Goal: Find contact information: Find contact information

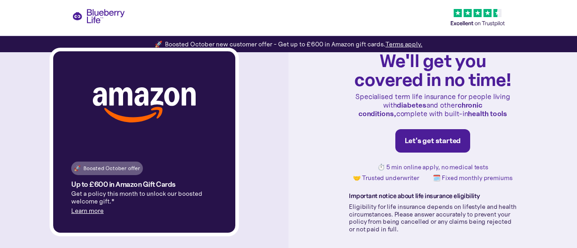
click at [116, 11] on div "🚀 Boosted October offer Up to £600 in Amazon Gift Cards Get a policy this month…" at bounding box center [288, 124] width 577 height 248
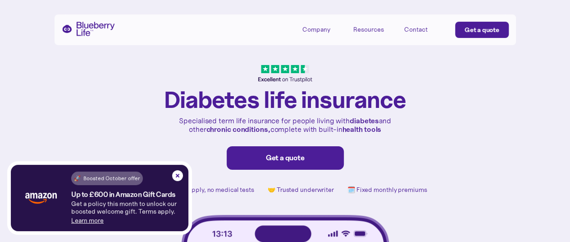
click at [88, 28] on img "home" at bounding box center [88, 29] width 53 height 14
click at [178, 174] on img at bounding box center [177, 175] width 11 height 11
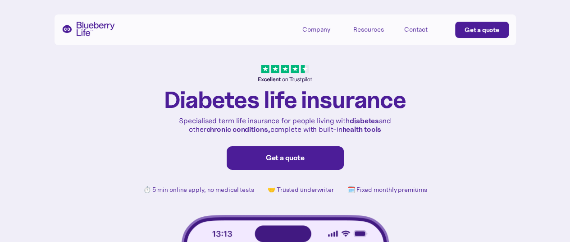
click at [474, 92] on div "Diabetes life insurance Specialised term life insurance for people living with …" at bounding box center [285, 222] width 570 height 444
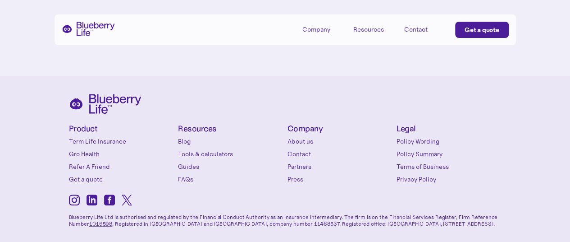
scroll to position [3829, 0]
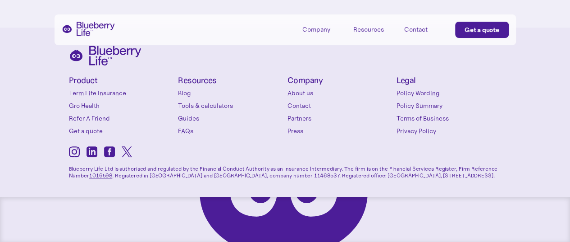
click at [304, 101] on link "Contact" at bounding box center [340, 105] width 105 height 9
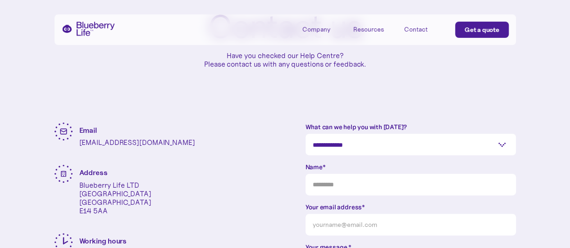
scroll to position [135, 0]
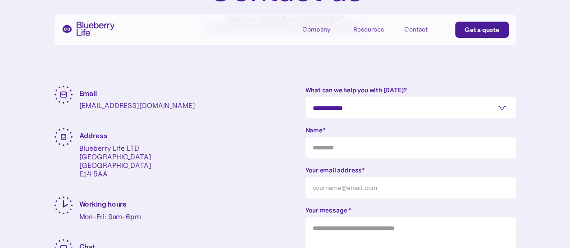
click at [137, 106] on p "enquiries@blueberrylife.com" at bounding box center [137, 105] width 116 height 9
copy p "enquiries@blueberrylife.com"
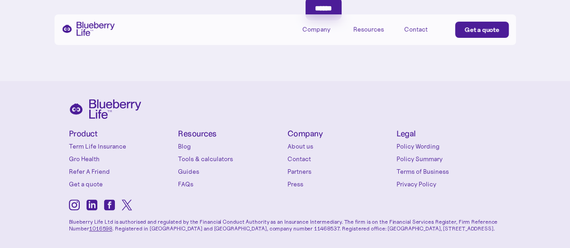
scroll to position [451, 0]
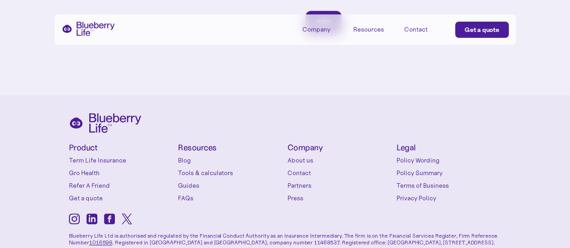
click at [111, 224] on icon at bounding box center [109, 219] width 11 height 11
click at [78, 216] on icon at bounding box center [74, 219] width 11 height 11
click at [95, 26] on img "home" at bounding box center [88, 29] width 53 height 14
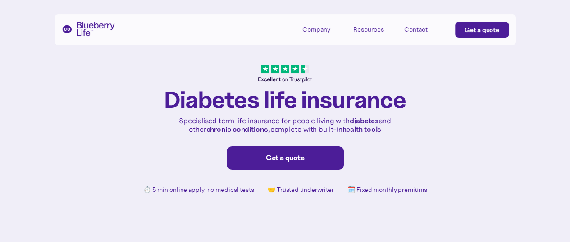
click at [324, 33] on div "Company" at bounding box center [323, 29] width 41 height 15
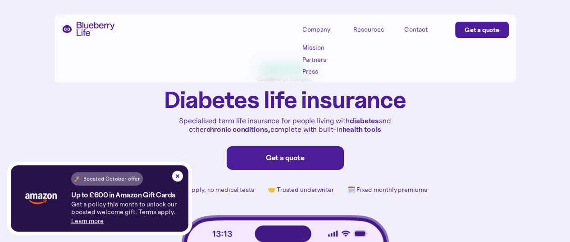
click at [322, 46] on link "Mission" at bounding box center [323, 48] width 41 height 8
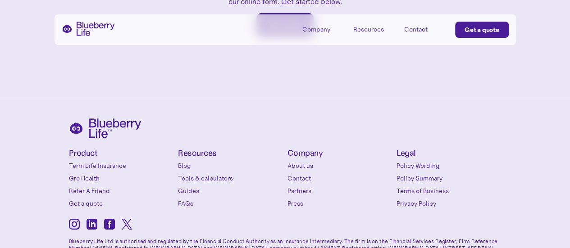
scroll to position [1501, 0]
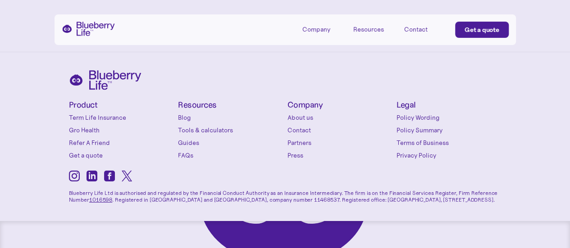
click at [427, 138] on link "Terms of Business" at bounding box center [449, 142] width 105 height 9
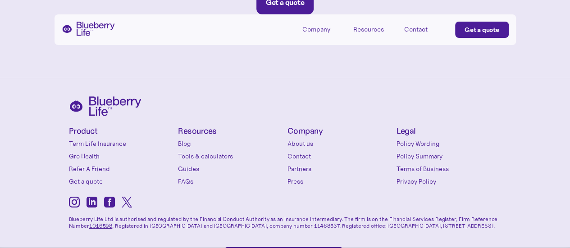
scroll to position [1456, 0]
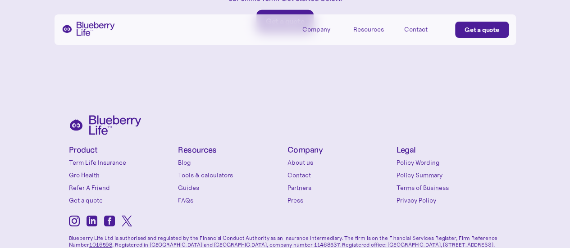
click at [415, 196] on link "Privacy Policy" at bounding box center [449, 200] width 105 height 9
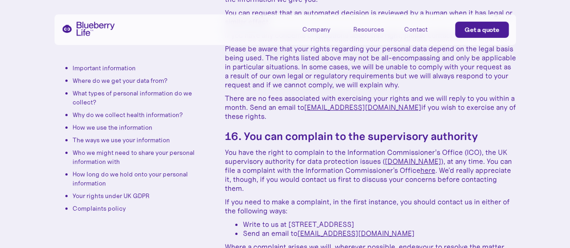
scroll to position [4846, 0]
